Goal: Leave review/rating: Leave review/rating

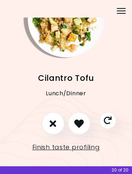
scroll to position [40, 0]
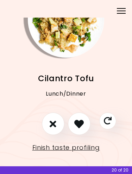
click at [54, 118] on button "I don't like this recipe" at bounding box center [53, 124] width 23 height 23
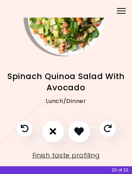
scroll to position [43, 0]
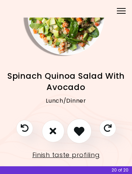
click at [81, 129] on icon "I like this recipe" at bounding box center [79, 131] width 11 height 11
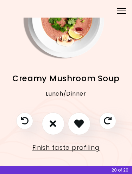
scroll to position [40, 0]
click at [83, 124] on icon "I like this recipe" at bounding box center [79, 124] width 10 height 10
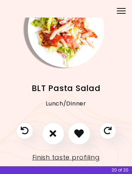
scroll to position [31, 0]
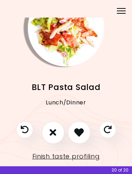
click at [80, 128] on icon "I like this recipe" at bounding box center [79, 133] width 10 height 10
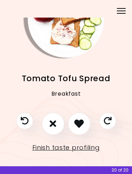
scroll to position [40, 0]
click at [84, 126] on button "I like this recipe" at bounding box center [79, 124] width 23 height 23
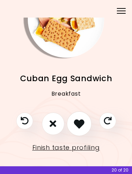
click at [82, 120] on icon "I like this recipe" at bounding box center [79, 124] width 11 height 11
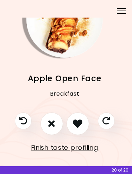
scroll to position [40, 1]
click at [54, 120] on icon "I don't like this recipe" at bounding box center [51, 124] width 7 height 11
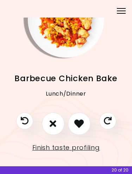
scroll to position [40, 0]
click at [56, 117] on button "I don't like this recipe" at bounding box center [53, 124] width 23 height 23
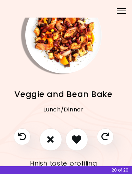
scroll to position [27, 4]
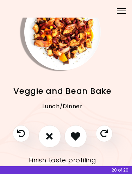
click at [49, 132] on icon "I don't like this recipe" at bounding box center [49, 137] width 7 height 10
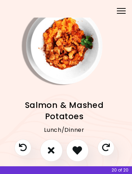
scroll to position [14, 2]
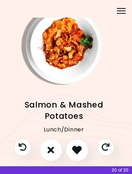
click at [78, 154] on icon "I like this recipe" at bounding box center [77, 150] width 10 height 10
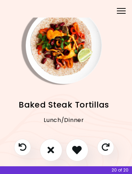
click at [49, 152] on icon "I don't like this recipe" at bounding box center [51, 150] width 7 height 10
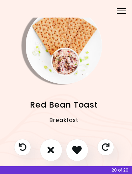
click at [49, 152] on icon "I don't like this recipe" at bounding box center [51, 150] width 7 height 10
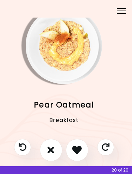
click at [49, 152] on icon "I don't like this recipe" at bounding box center [51, 150] width 7 height 10
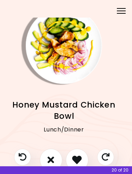
click at [49, 152] on button "I don't like this recipe" at bounding box center [51, 160] width 23 height 23
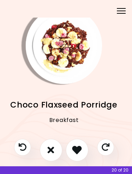
click at [50, 152] on icon "I don't like this recipe" at bounding box center [51, 150] width 7 height 10
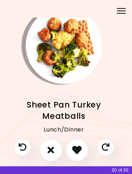
click at [50, 152] on icon "I don't like this recipe" at bounding box center [51, 150] width 7 height 10
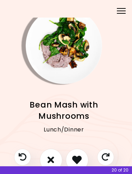
click at [48, 151] on button "I don't like this recipe" at bounding box center [51, 160] width 23 height 23
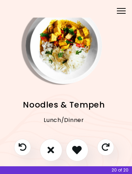
click at [80, 149] on icon "I like this recipe" at bounding box center [77, 150] width 10 height 10
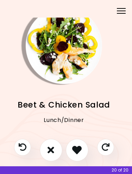
click at [84, 149] on button "I like this recipe" at bounding box center [77, 150] width 23 height 23
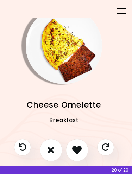
click at [57, 150] on button "I don't like this recipe" at bounding box center [51, 150] width 23 height 23
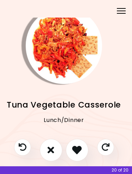
click at [60, 151] on button "I don't like this recipe" at bounding box center [51, 150] width 23 height 23
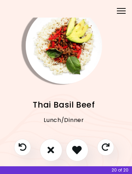
click at [57, 151] on button "I don't like this recipe" at bounding box center [51, 150] width 23 height 23
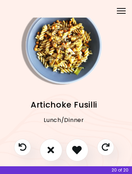
click at [72, 153] on icon "I like this recipe" at bounding box center [77, 150] width 10 height 10
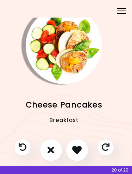
click at [49, 152] on icon "I don't like this recipe" at bounding box center [51, 150] width 7 height 10
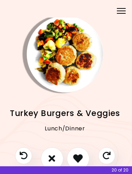
scroll to position [7, 2]
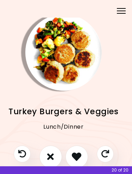
click at [79, 154] on icon "I like this recipe" at bounding box center [77, 157] width 10 height 10
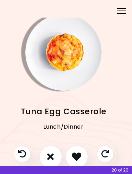
click at [73, 154] on icon "I like this recipe" at bounding box center [77, 157] width 10 height 10
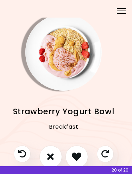
click at [48, 152] on icon "I don't like this recipe" at bounding box center [50, 157] width 7 height 10
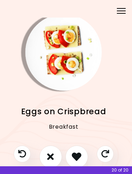
click at [52, 153] on icon "I don't like this recipe" at bounding box center [50, 157] width 7 height 10
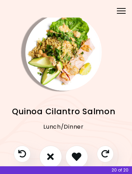
click at [70, 156] on button "I like this recipe" at bounding box center [76, 157] width 23 height 23
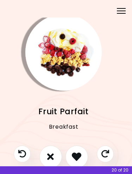
click at [81, 155] on icon "I like this recipe" at bounding box center [77, 157] width 10 height 10
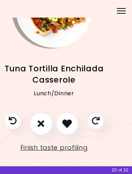
scroll to position [50, 12]
click at [35, 122] on button "I don't like this recipe" at bounding box center [41, 124] width 23 height 23
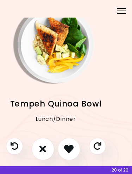
scroll to position [22, 11]
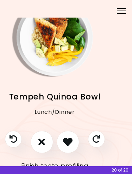
click at [43, 136] on button "I don't like this recipe" at bounding box center [42, 142] width 23 height 23
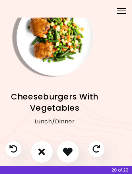
click at [69, 148] on icon "I like this recipe" at bounding box center [68, 152] width 10 height 10
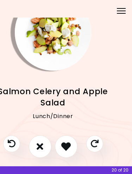
scroll to position [28, 13]
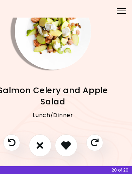
click at [37, 145] on icon "I don't like this recipe" at bounding box center [40, 146] width 7 height 10
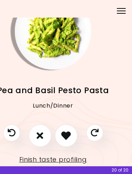
click at [38, 144] on button "I don't like this recipe" at bounding box center [40, 136] width 23 height 23
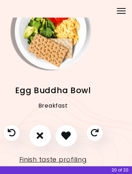
click at [39, 138] on icon "I don't like this recipe" at bounding box center [40, 136] width 7 height 10
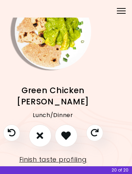
click at [40, 138] on icon "I don't like this recipe" at bounding box center [40, 136] width 7 height 10
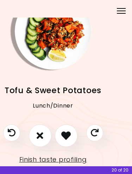
click at [40, 138] on icon "I don't like this recipe" at bounding box center [40, 136] width 7 height 10
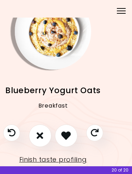
click at [66, 136] on icon "I like this recipe" at bounding box center [66, 136] width 10 height 10
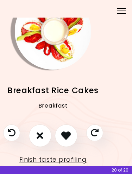
click at [43, 135] on icon "I don't like this recipe" at bounding box center [40, 136] width 7 height 10
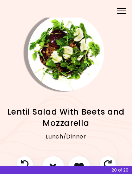
scroll to position [32, 3]
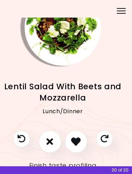
click at [46, 146] on button "I don't like this recipe" at bounding box center [50, 142] width 23 height 23
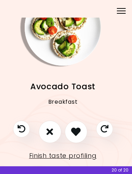
click at [73, 129] on icon "I like this recipe" at bounding box center [76, 132] width 10 height 10
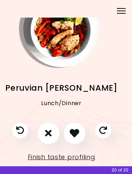
scroll to position [31, 5]
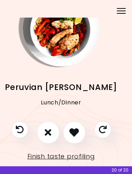
click at [75, 129] on icon "I like this recipe" at bounding box center [74, 133] width 10 height 10
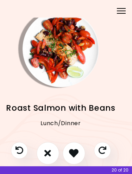
scroll to position [11, 5]
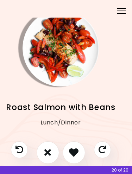
click at [51, 154] on button "I don't like this recipe" at bounding box center [48, 153] width 23 height 23
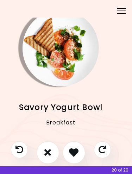
click at [48, 149] on icon "I don't like this recipe" at bounding box center [47, 153] width 7 height 10
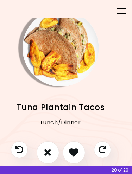
click at [51, 153] on icon "I don't like this recipe" at bounding box center [47, 153] width 7 height 10
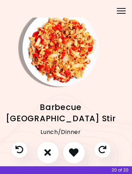
click at [76, 150] on icon "I like this recipe" at bounding box center [74, 153] width 10 height 10
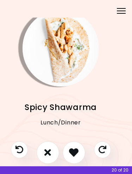
click at [52, 151] on button "I don't like this recipe" at bounding box center [48, 153] width 23 height 23
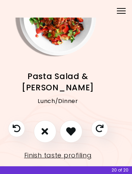
scroll to position [43, 8]
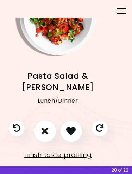
click at [72, 131] on icon "I like this recipe" at bounding box center [71, 131] width 10 height 10
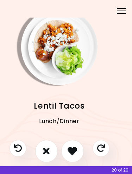
scroll to position [27, 8]
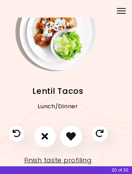
click at [46, 132] on icon "I don't like this recipe" at bounding box center [45, 137] width 7 height 10
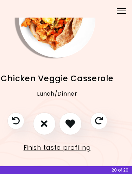
scroll to position [40, 9]
click at [71, 119] on icon "I like this recipe" at bounding box center [70, 124] width 10 height 10
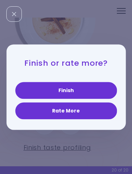
click at [72, 94] on button "Finish" at bounding box center [66, 90] width 102 height 17
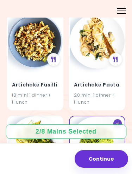
scroll to position [283, 0]
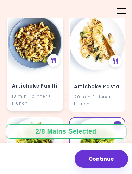
click at [30, 89] on h4 "Artichoke Fusilli" at bounding box center [35, 85] width 46 height 11
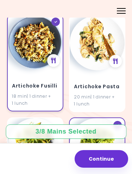
click at [30, 89] on h4 "Artichoke Fusilli" at bounding box center [35, 85] width 46 height 11
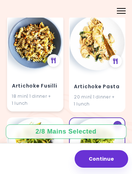
click at [30, 89] on h4 "Artichoke Fusilli" at bounding box center [35, 85] width 46 height 11
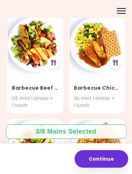
scroll to position [3704, 0]
